Goal: Book appointment/travel/reservation

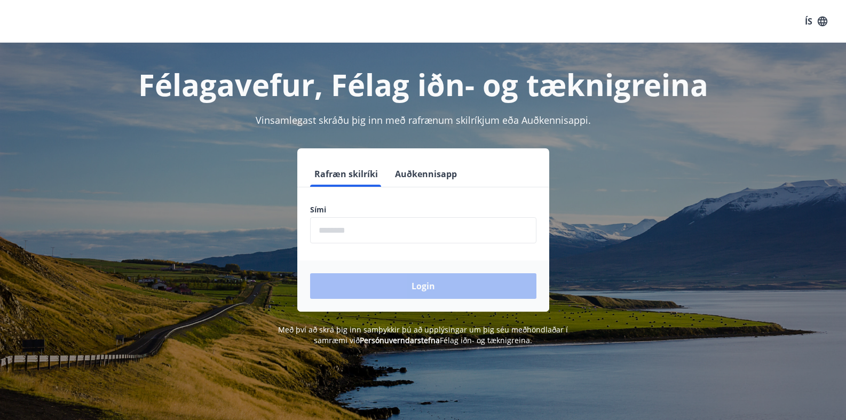
click at [348, 174] on button "Rafræn skilríki" at bounding box center [346, 174] width 72 height 26
click at [339, 230] on input "phone" at bounding box center [423, 230] width 226 height 26
type input "********"
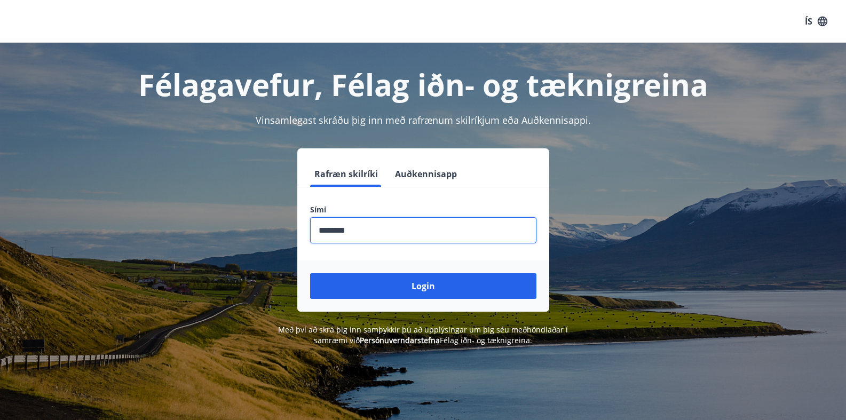
click at [423, 286] on button "Login" at bounding box center [423, 286] width 226 height 26
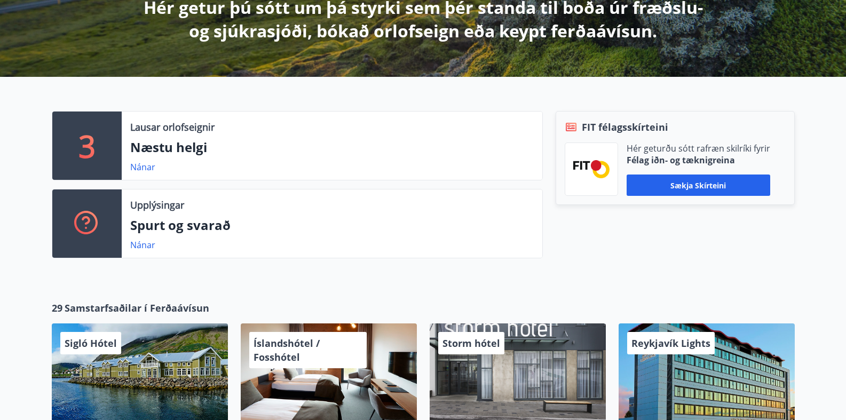
scroll to position [213, 0]
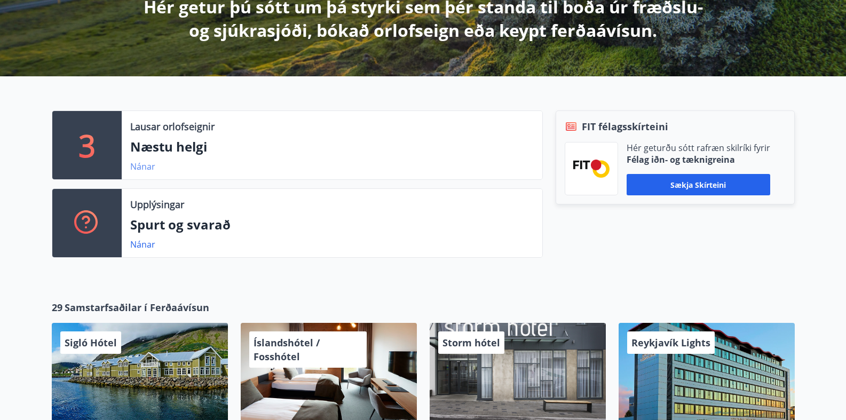
click at [143, 166] on link "Nánar" at bounding box center [142, 167] width 25 height 12
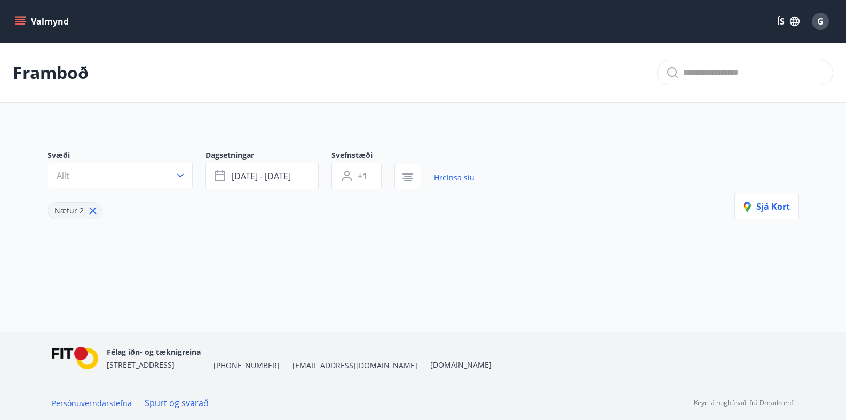
type input "*"
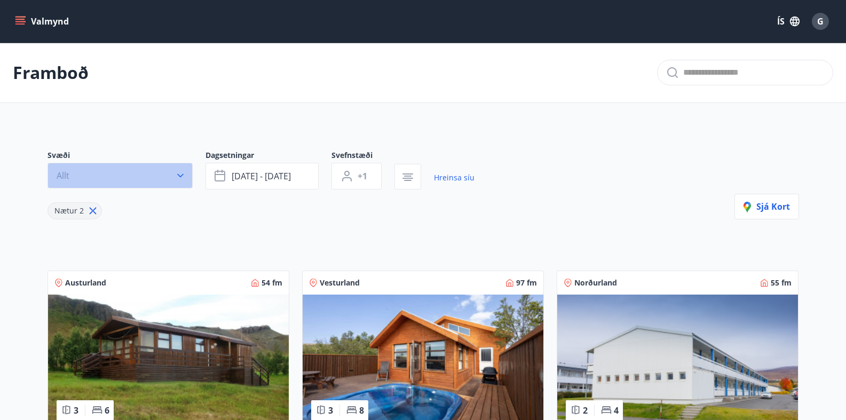
click at [179, 174] on icon "button" at bounding box center [180, 175] width 11 height 11
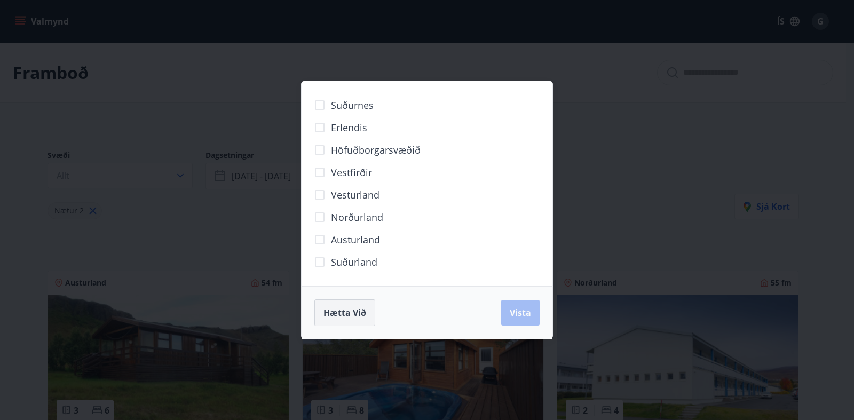
click at [335, 312] on span "Hætta við" at bounding box center [344, 313] width 43 height 12
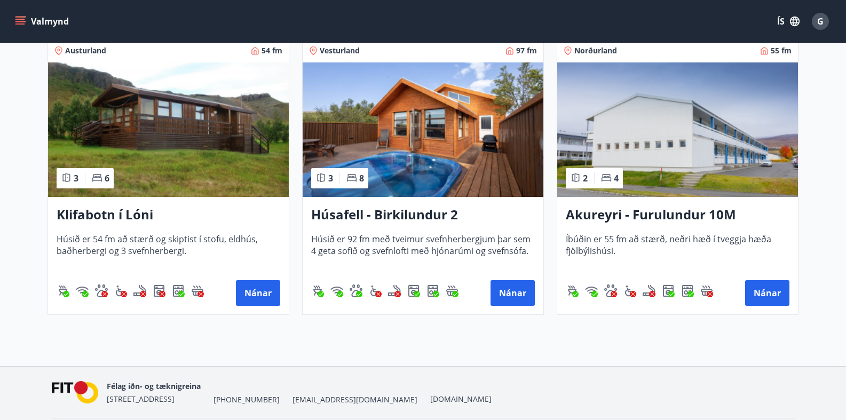
scroll to position [214, 0]
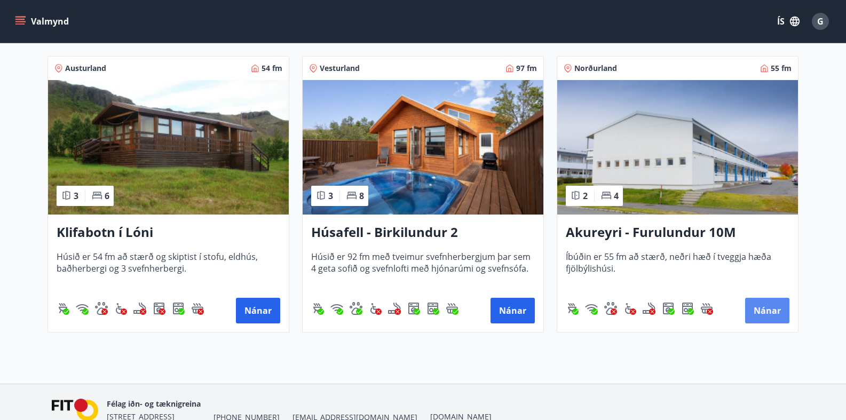
click at [770, 309] on button "Nánar" at bounding box center [767, 311] width 44 height 26
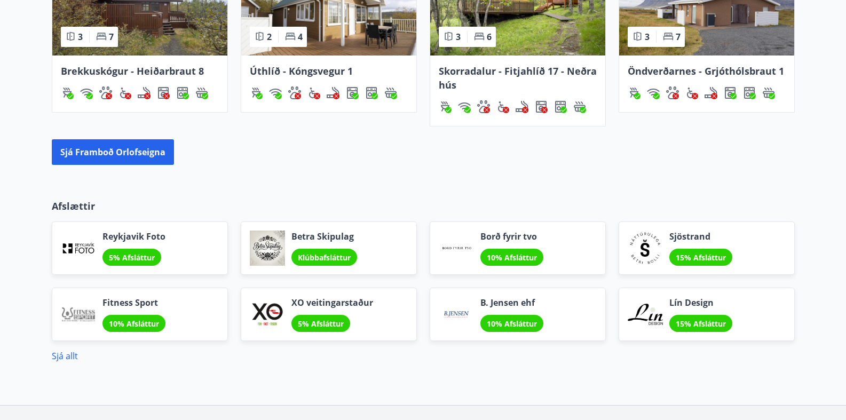
scroll to position [617, 0]
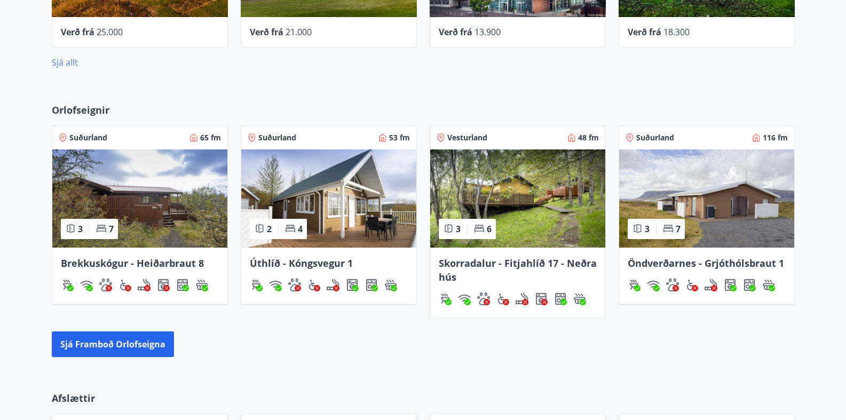
click at [65, 63] on link "Sjá allt" at bounding box center [65, 63] width 26 height 12
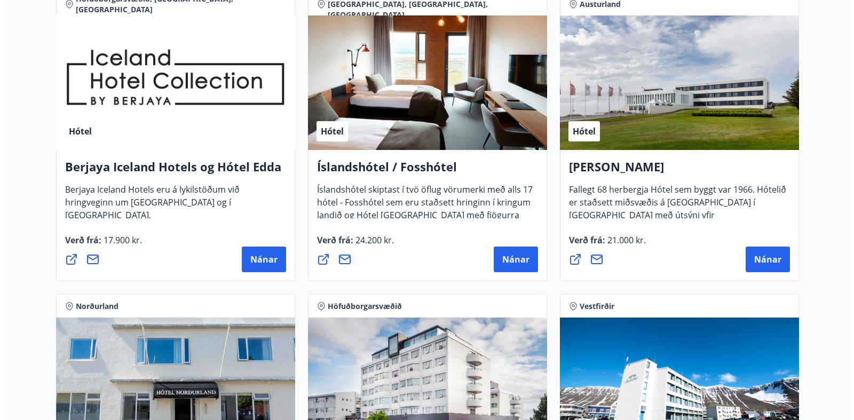
scroll to position [1385, 0]
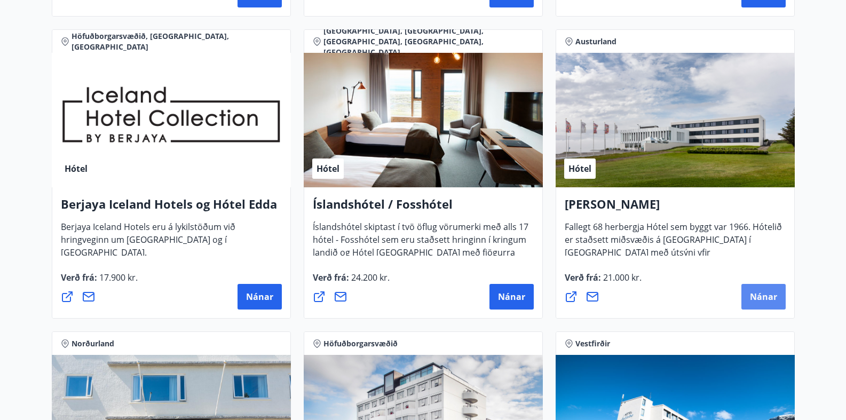
click at [766, 296] on span "Nánar" at bounding box center [763, 297] width 27 height 12
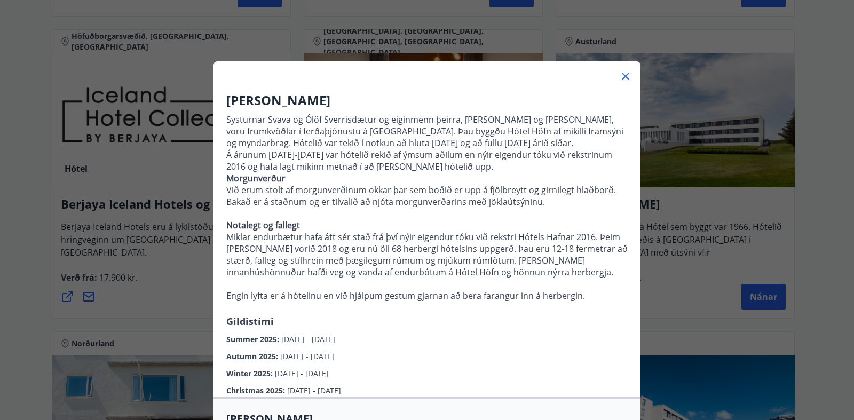
scroll to position [0, 0]
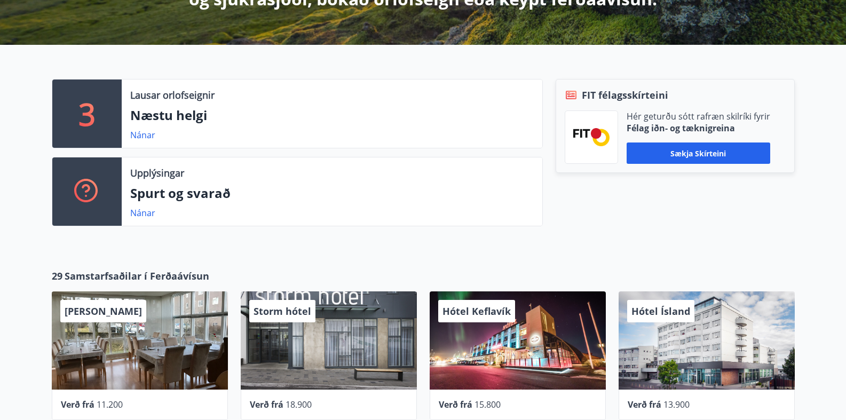
scroll to position [244, 0]
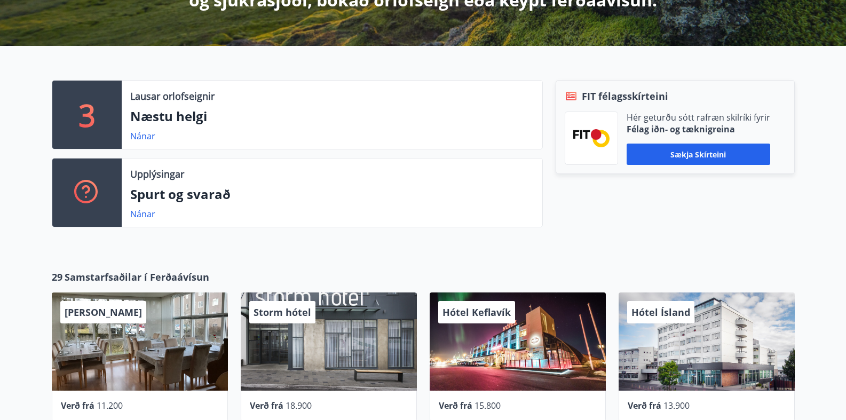
click at [186, 116] on p "Næstu helgi" at bounding box center [331, 116] width 403 height 18
click at [145, 136] on link "Nánar" at bounding box center [142, 136] width 25 height 12
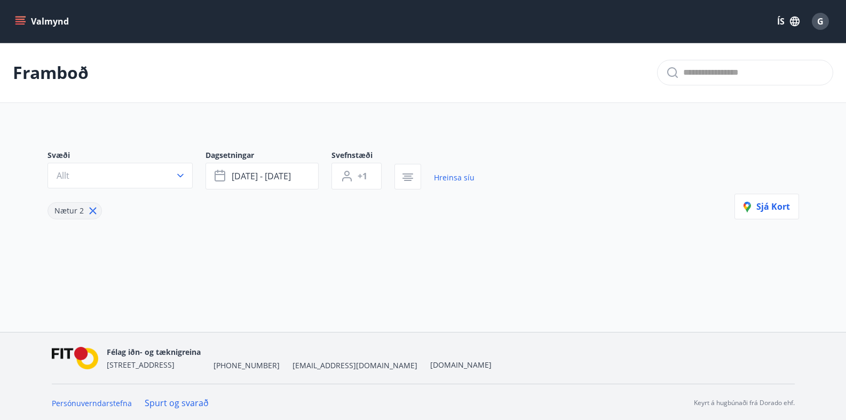
type input "*"
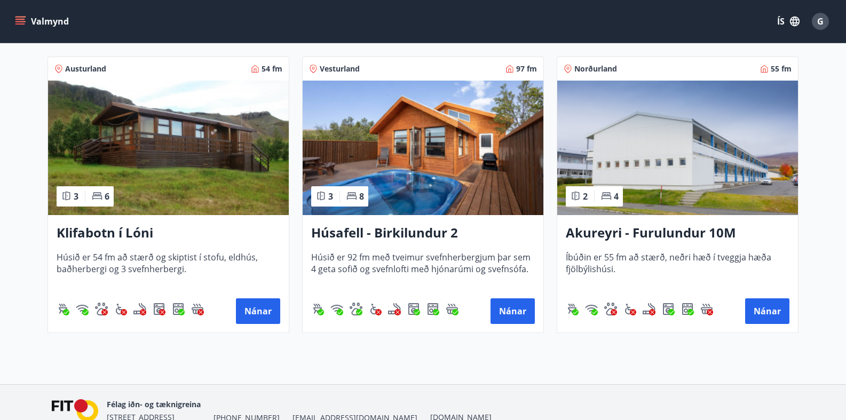
scroll to position [214, 0]
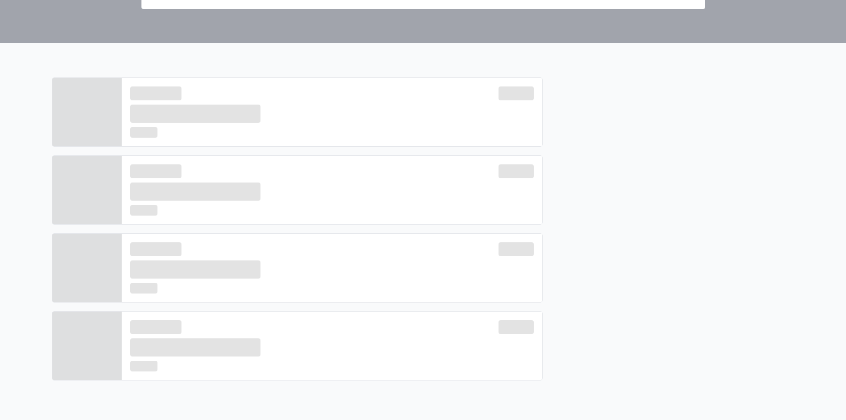
scroll to position [244, 0]
